Goal: Transaction & Acquisition: Purchase product/service

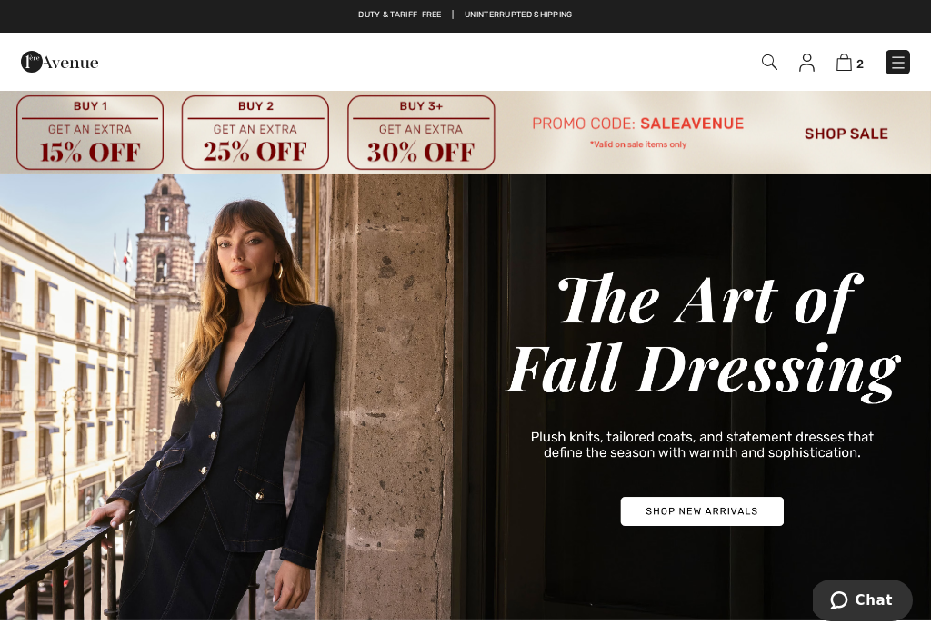
click at [897, 70] on img at bounding box center [898, 63] width 18 height 18
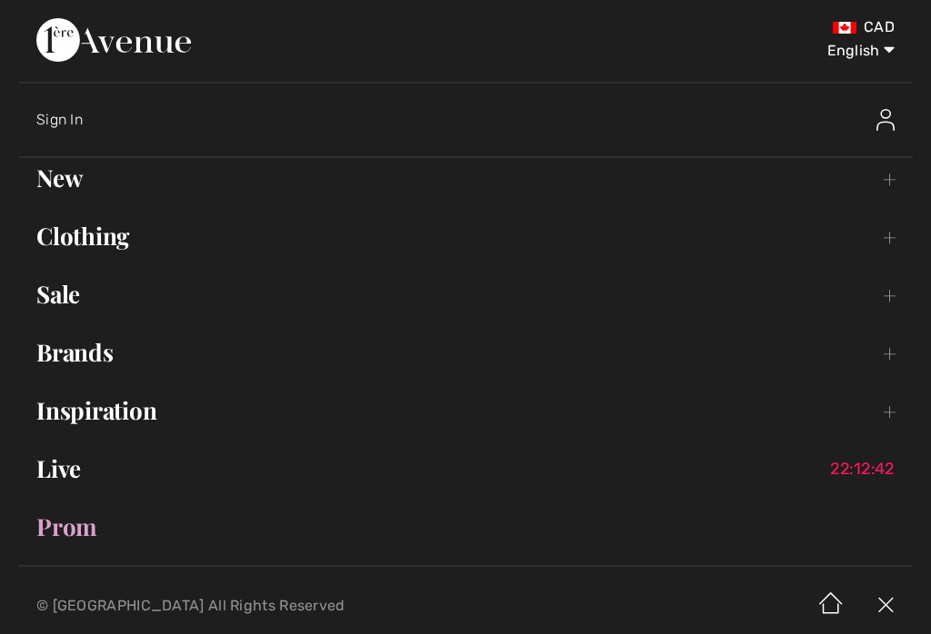
click at [101, 364] on link "Brands Open submenu" at bounding box center [465, 353] width 894 height 40
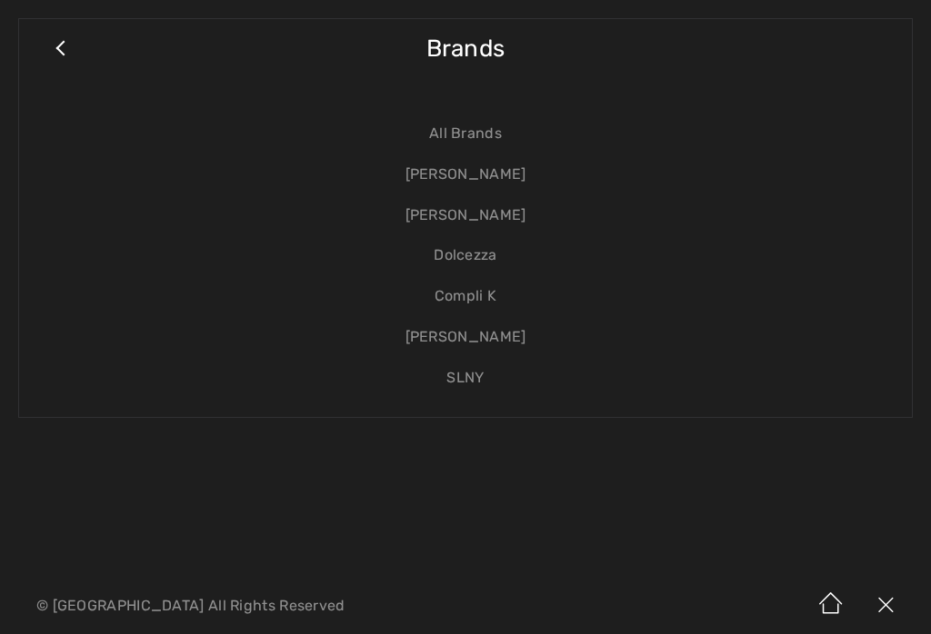
click at [516, 173] on link "[PERSON_NAME]" at bounding box center [465, 174] width 856 height 41
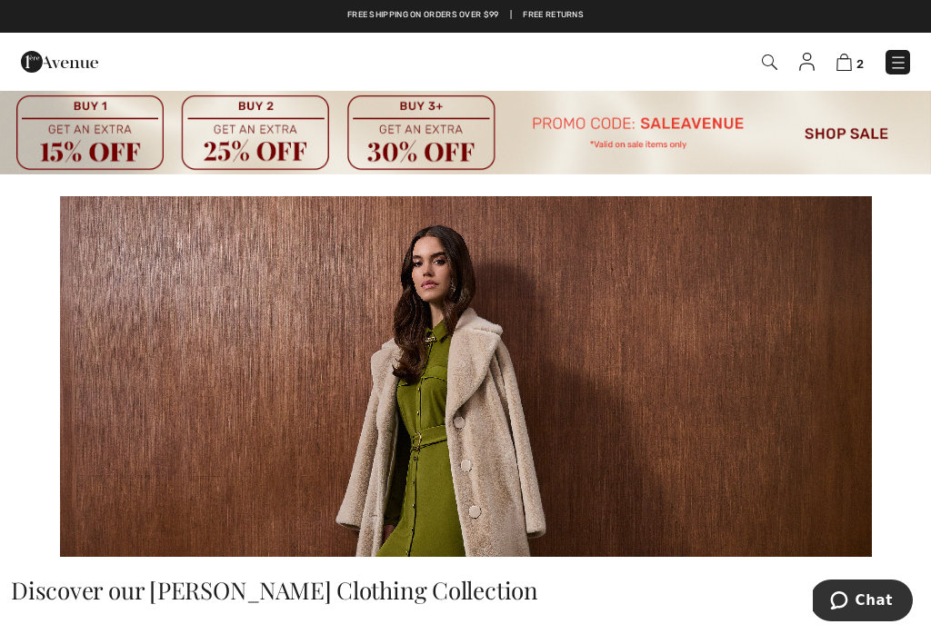
click at [905, 69] on img at bounding box center [898, 63] width 18 height 18
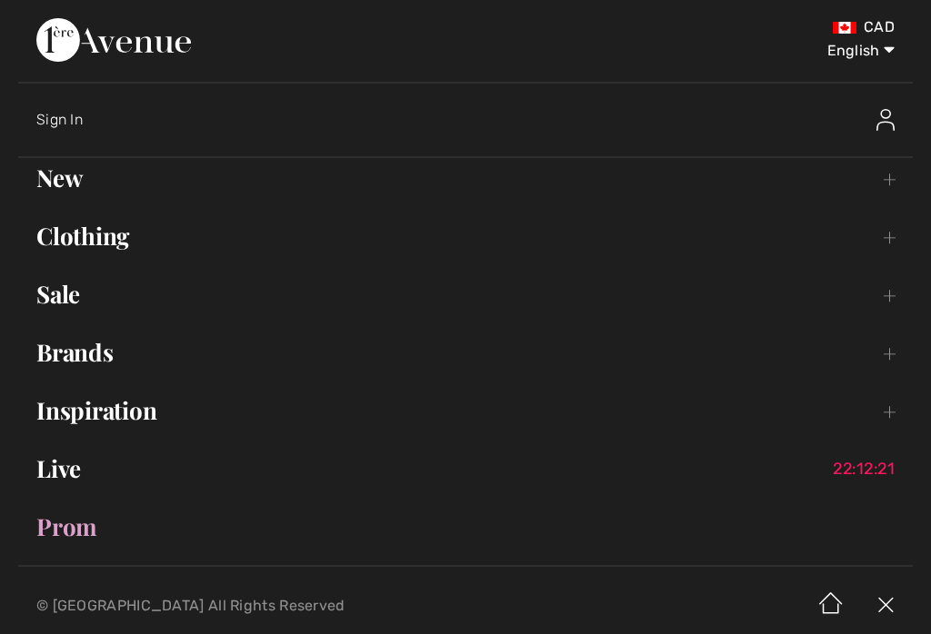
click at [122, 234] on link "Clothing Toggle submenu" at bounding box center [465, 236] width 894 height 40
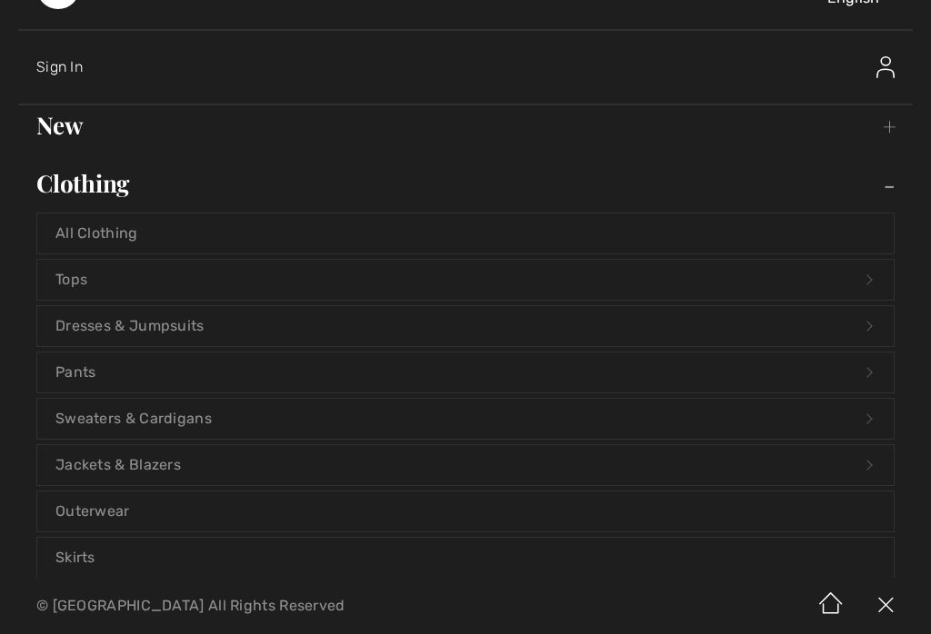
scroll to position [55, 0]
click at [197, 412] on link "Sweaters & Cardigans Open submenu" at bounding box center [465, 416] width 856 height 40
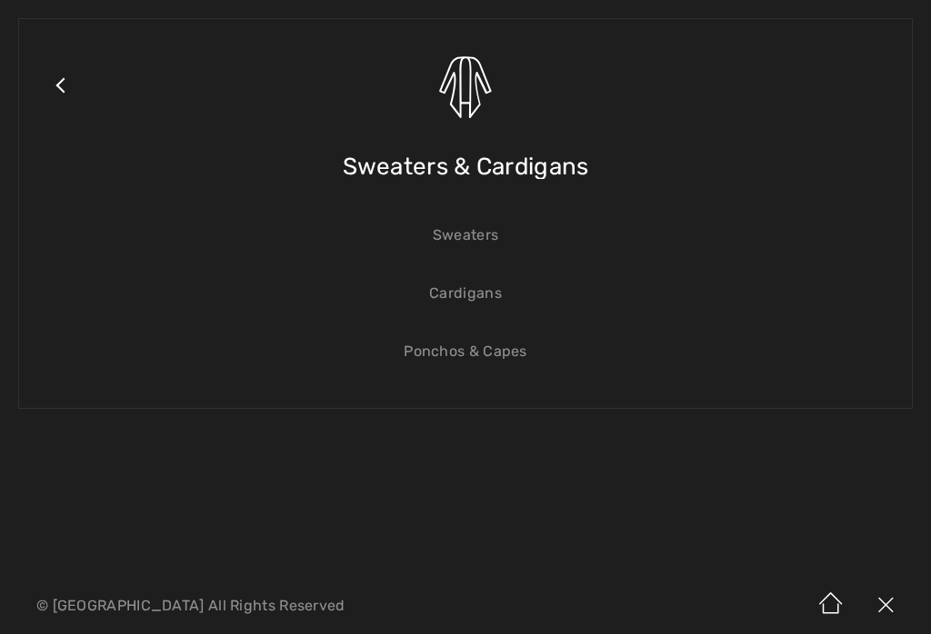
click at [489, 228] on link "Sweaters" at bounding box center [465, 235] width 856 height 40
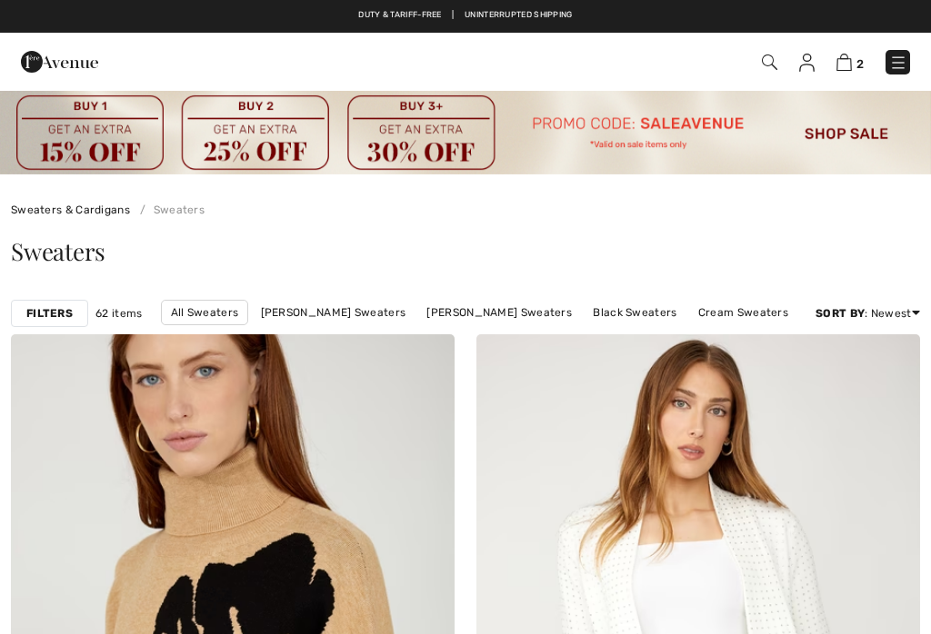
click at [375, 308] on link "Joseph Ribkoff Sweaters" at bounding box center [334, 313] width 164 height 24
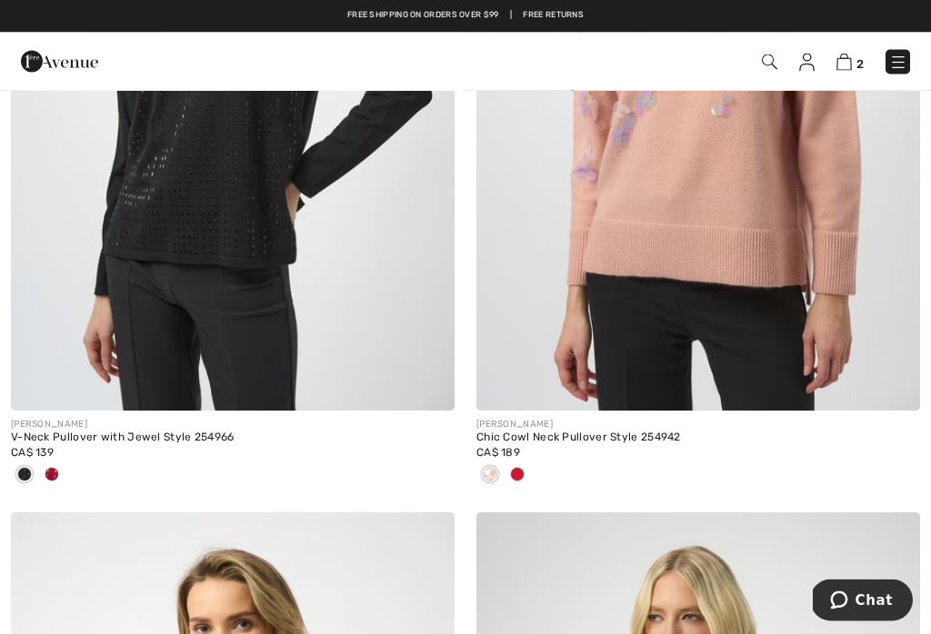
scroll to position [6722, 0]
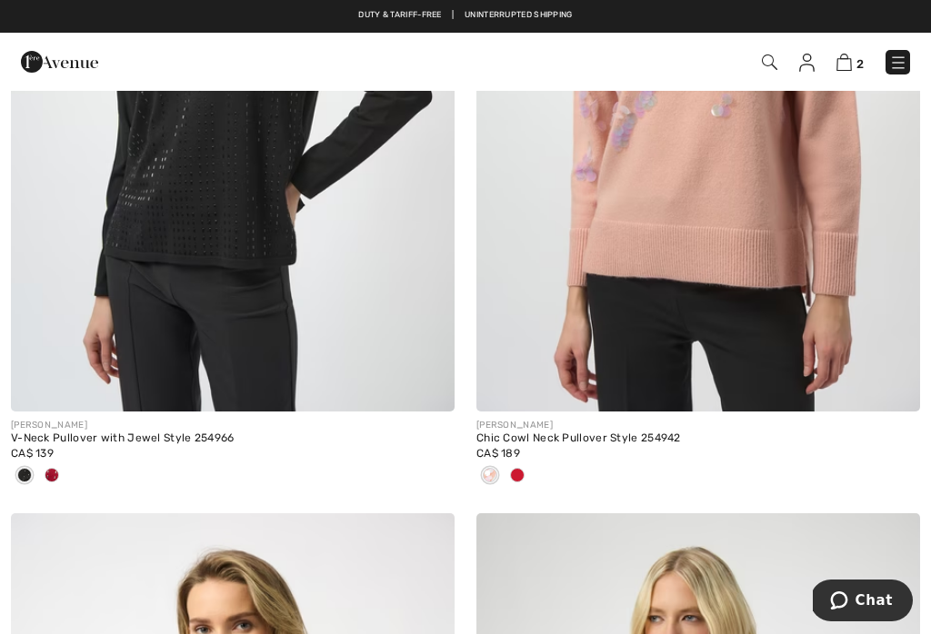
click at [682, 212] on img at bounding box center [698, 78] width 444 height 665
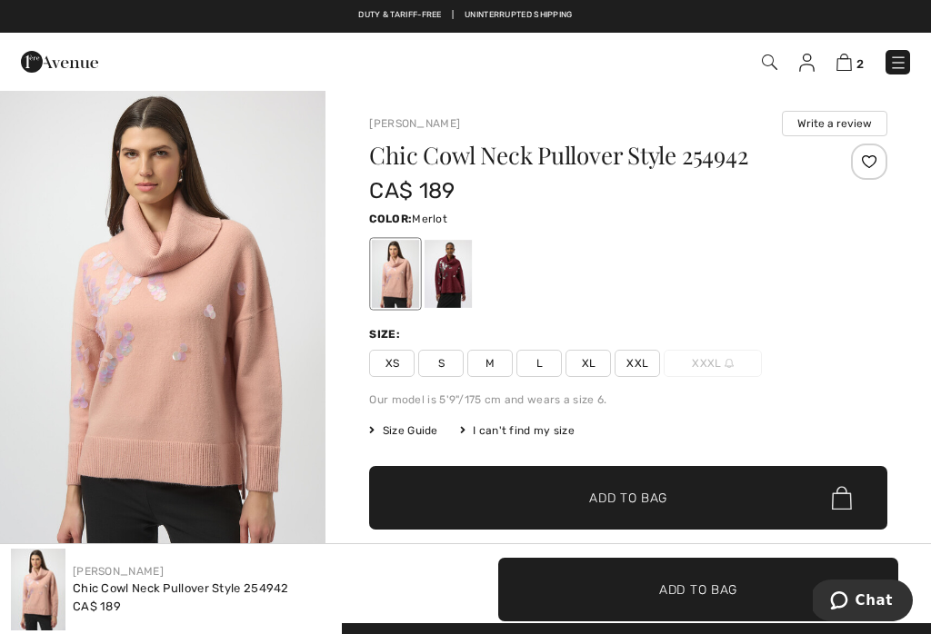
click at [454, 294] on div at bounding box center [447, 274] width 47 height 68
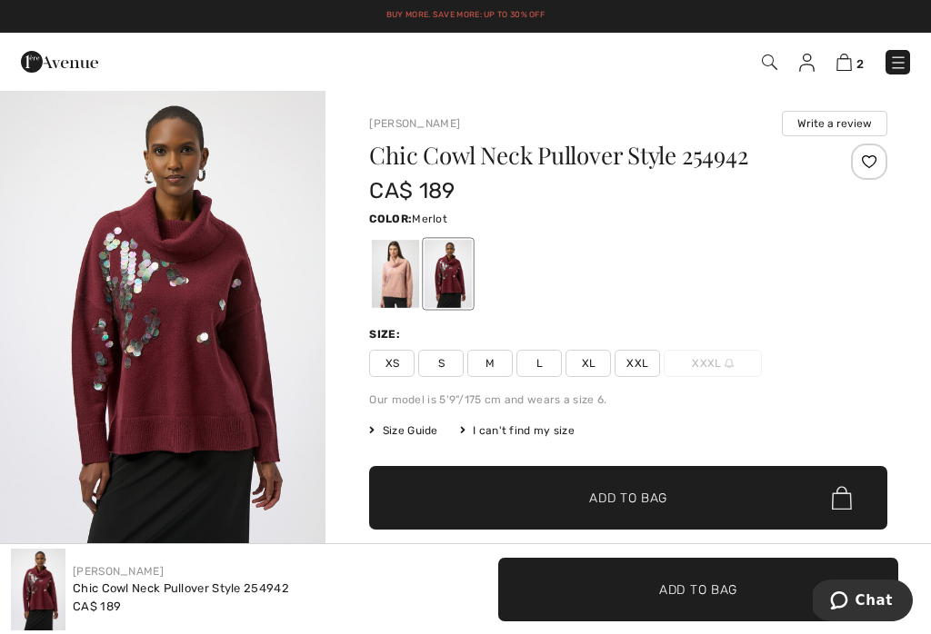
click at [832, 327] on div "Size:" at bounding box center [628, 334] width 518 height 16
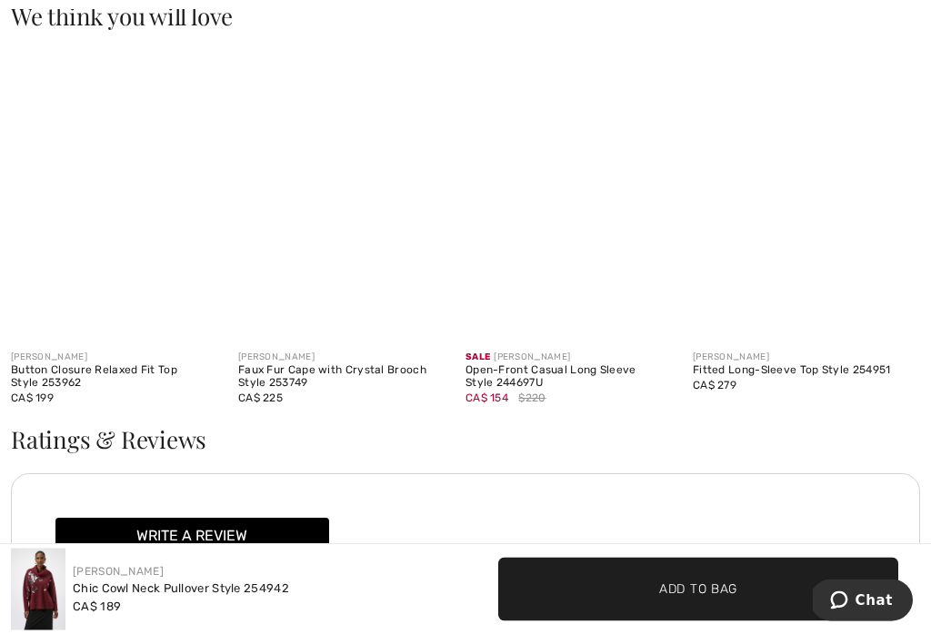
scroll to position [1493, 0]
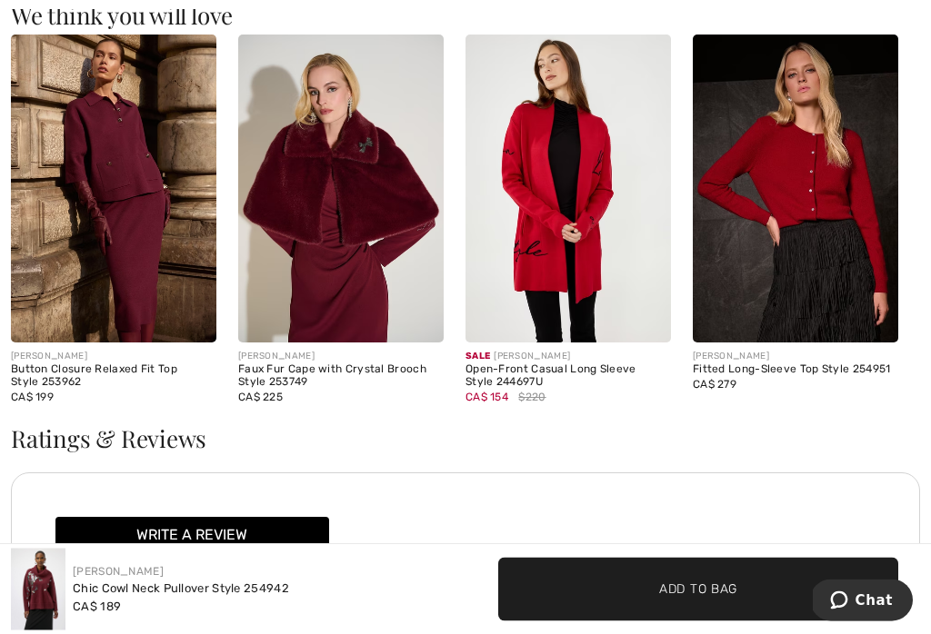
click at [124, 281] on img at bounding box center [113, 189] width 205 height 308
click at [119, 248] on img at bounding box center [113, 189] width 205 height 308
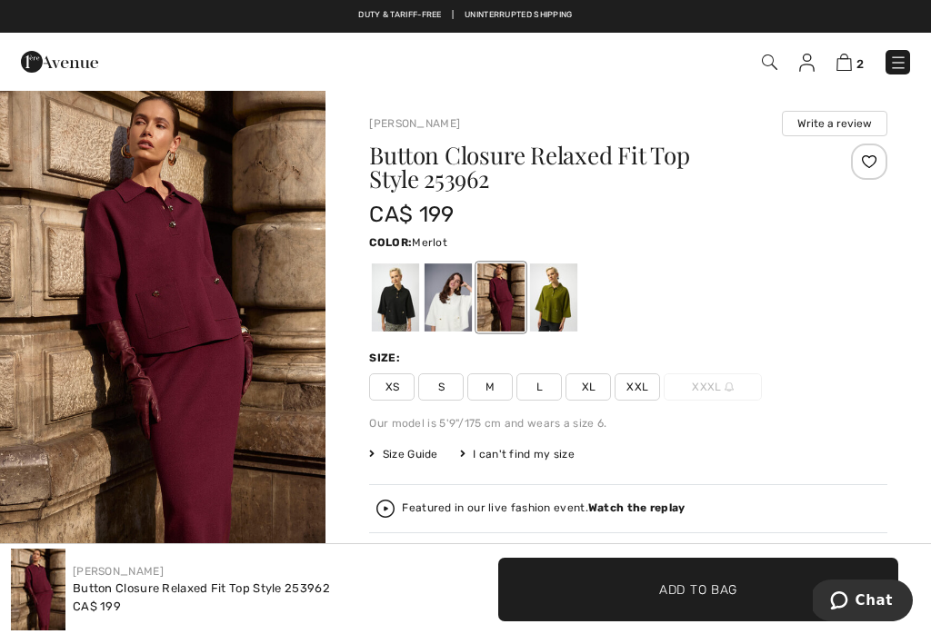
click at [889, 65] on img at bounding box center [898, 63] width 18 height 18
